Goal: Entertainment & Leisure: Browse casually

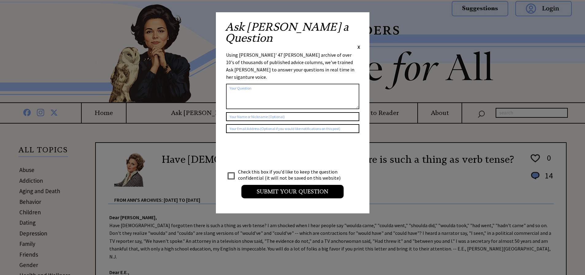
click at [360, 44] on span "X" at bounding box center [358, 47] width 3 height 6
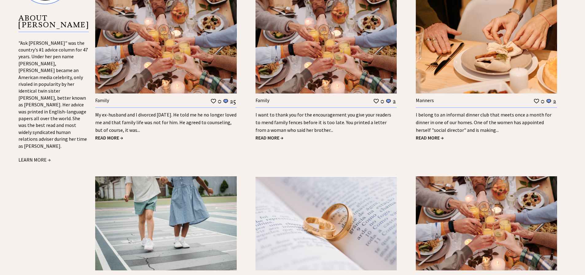
scroll to position [798, 0]
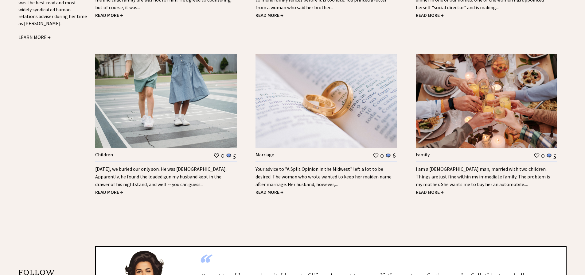
click at [275, 189] on span "READ MORE →" at bounding box center [270, 192] width 28 height 6
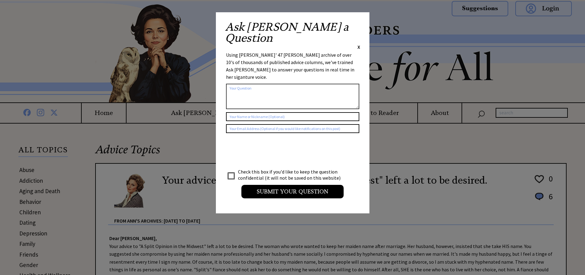
click at [358, 44] on span "X" at bounding box center [358, 47] width 3 height 6
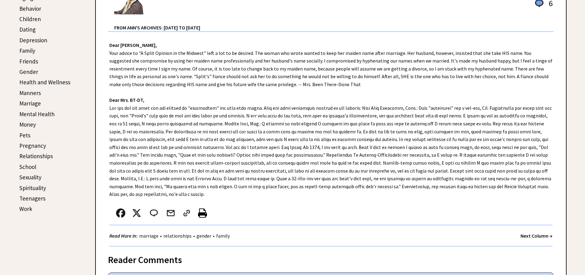
scroll to position [369, 0]
